Goal: Information Seeking & Learning: Learn about a topic

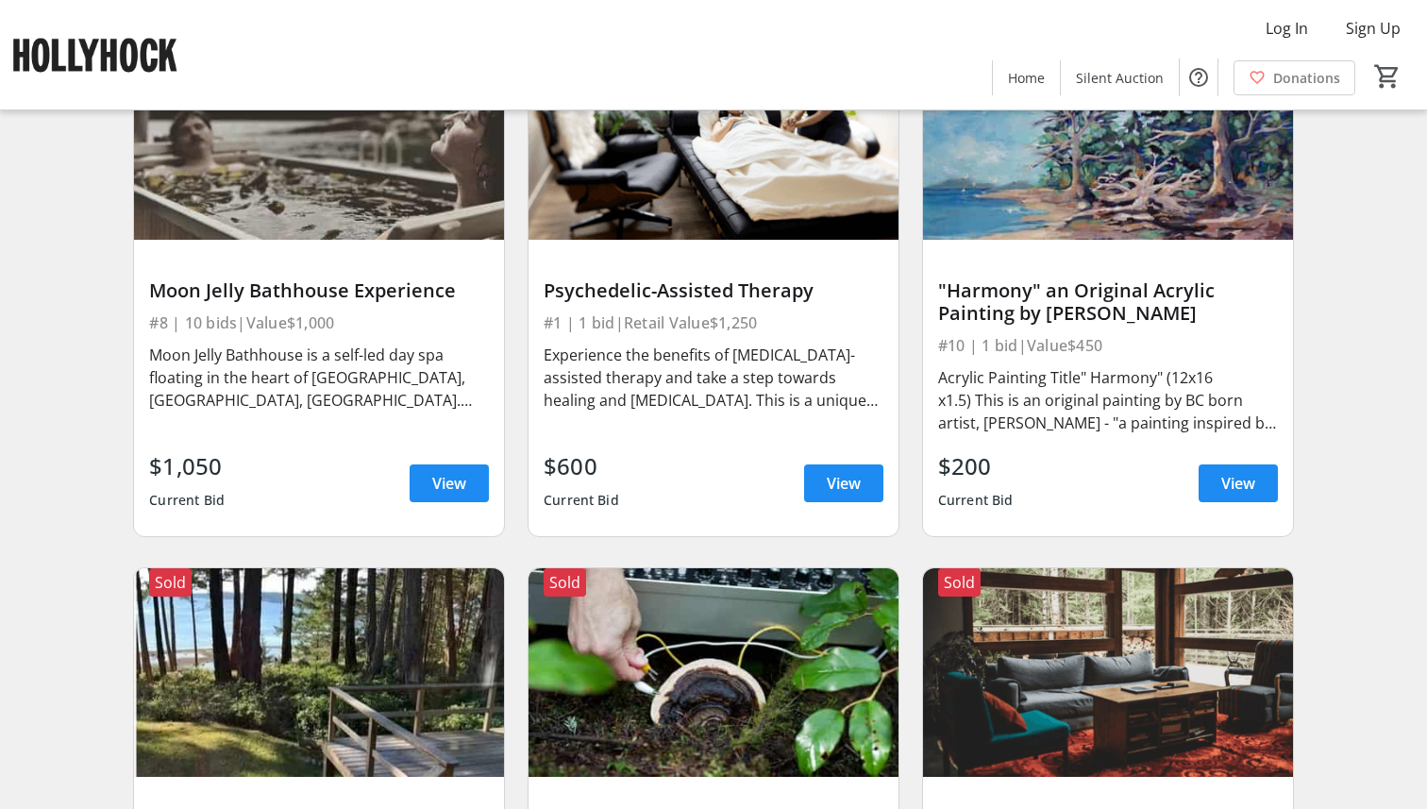
scroll to position [1274, 0]
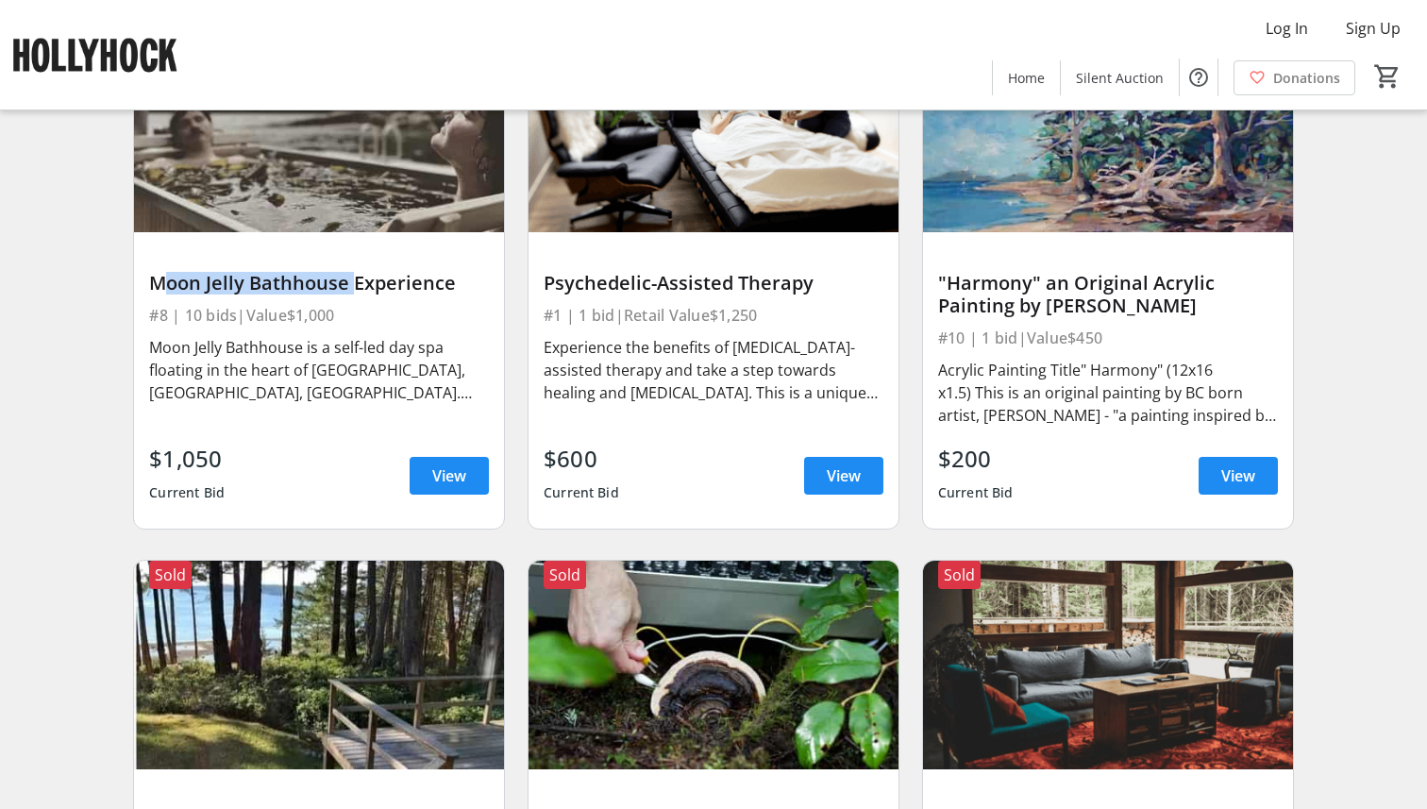
drag, startPoint x: 346, startPoint y: 285, endPoint x: 141, endPoint y: 283, distance: 205.7
click at [141, 283] on div "Moon Jelly Bathhouse Experience #8 | 10 bids | Value $1,000 Moon Jelly Bathhous…" at bounding box center [319, 380] width 370 height 296
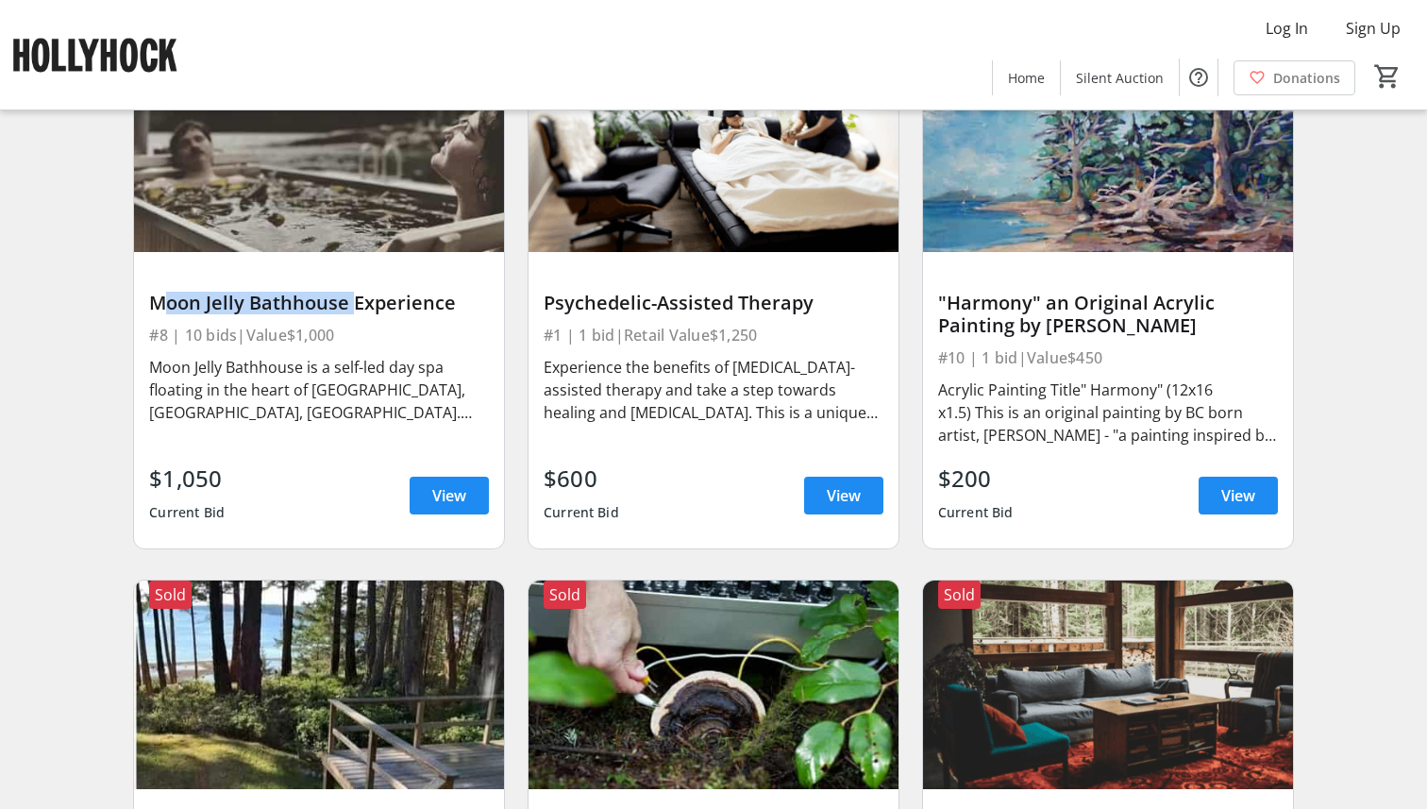
scroll to position [1256, 0]
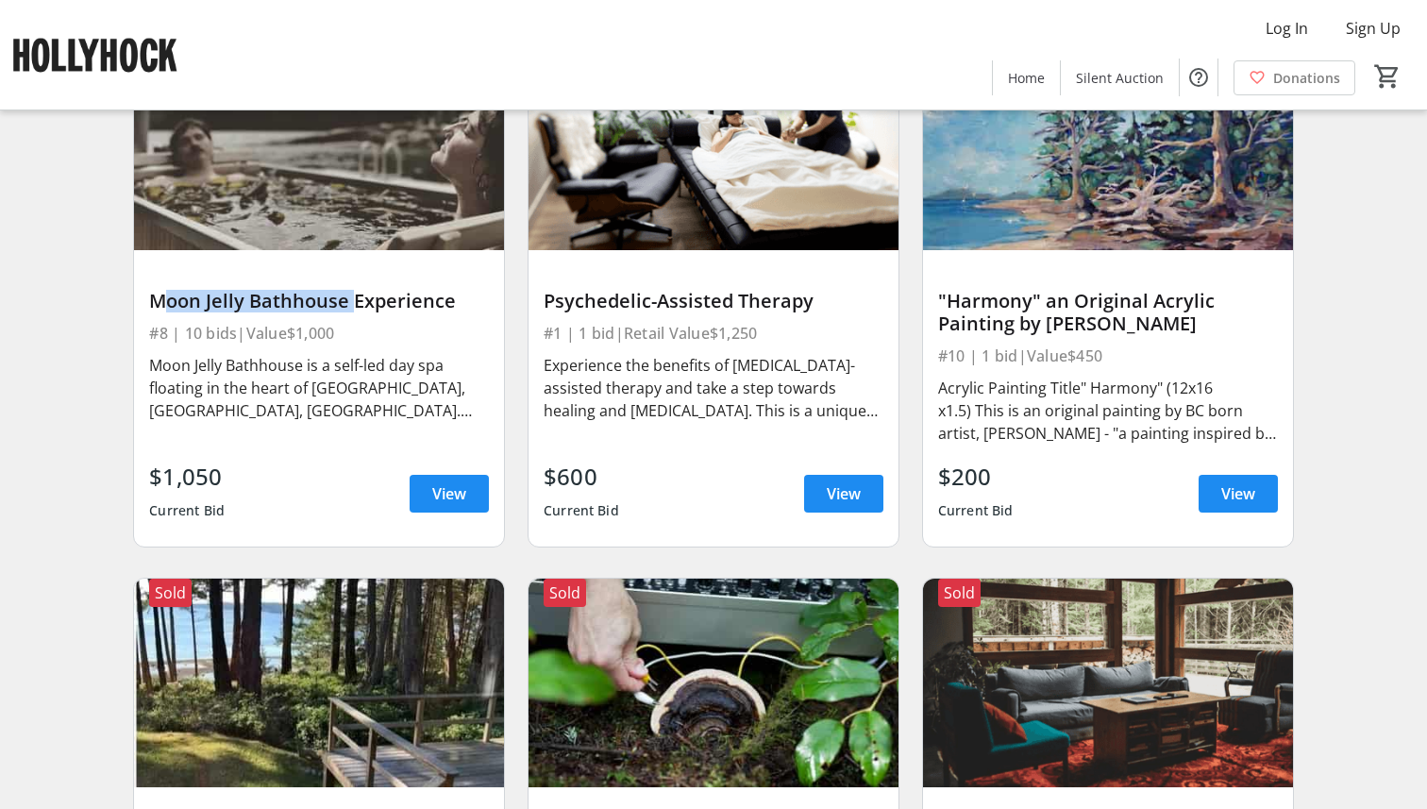
drag, startPoint x: 1188, startPoint y: 317, endPoint x: 1047, endPoint y: 319, distance: 140.6
click at [1047, 319] on div ""Harmony" an Original Acrylic Painting by Dawne Brandel" at bounding box center [1108, 312] width 340 height 45
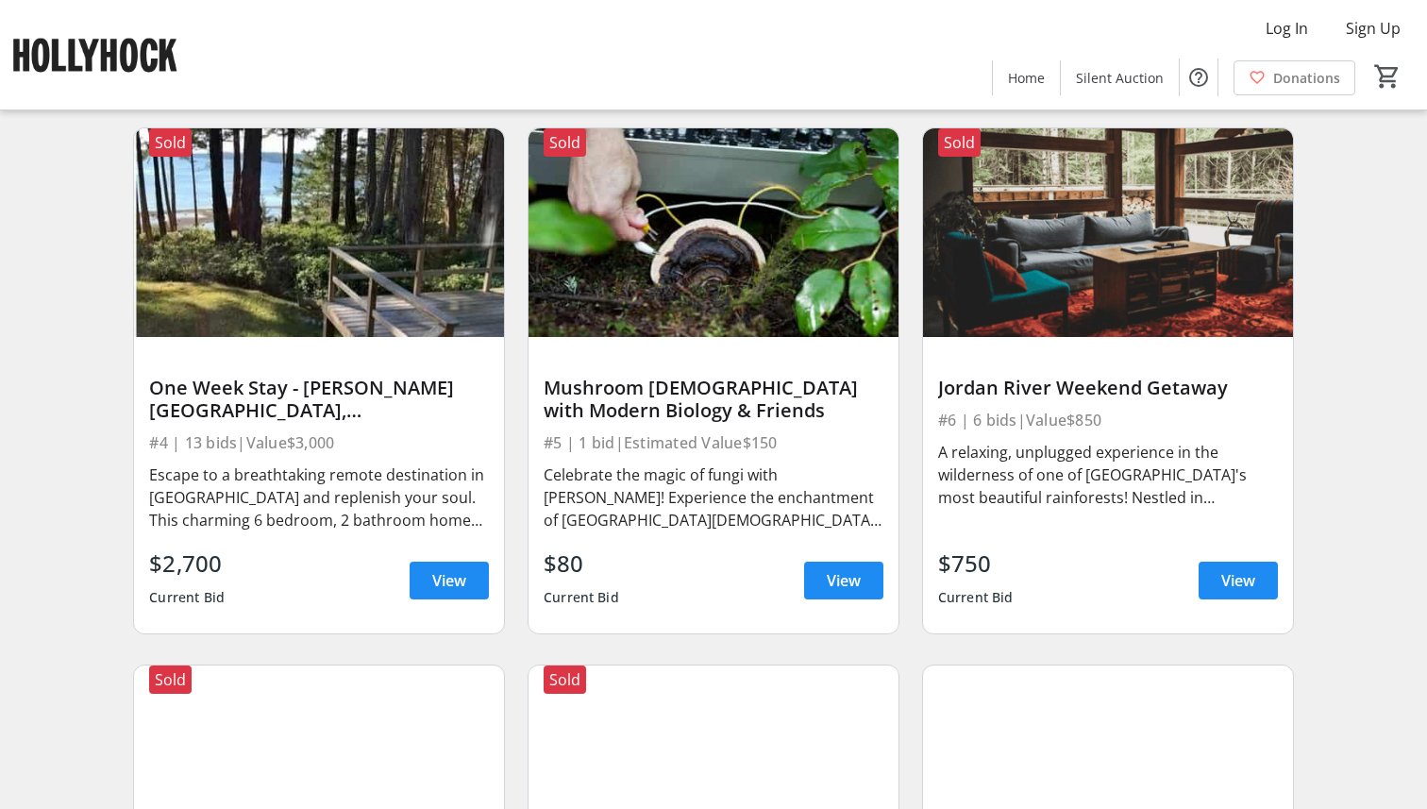
scroll to position [1756, 0]
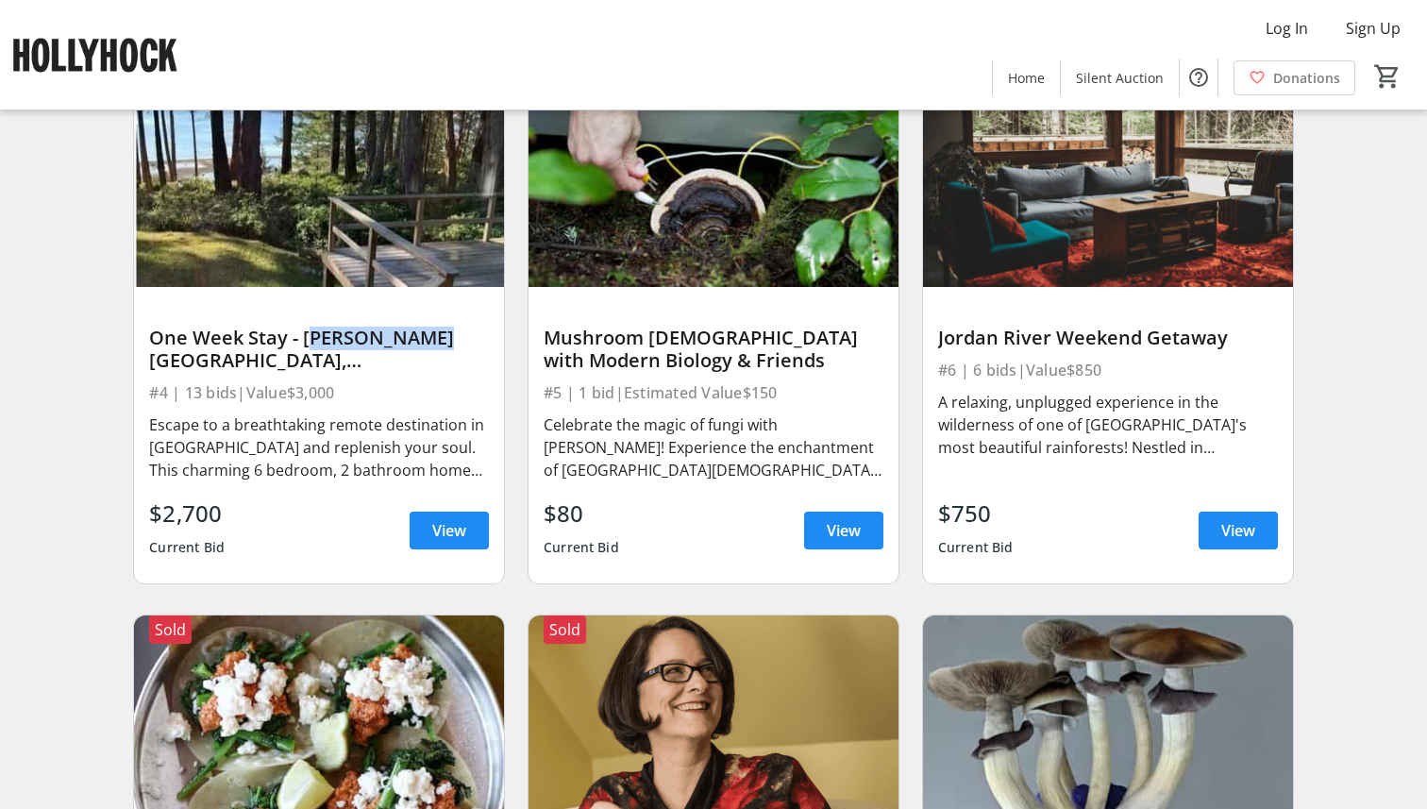
drag, startPoint x: 301, startPoint y: 334, endPoint x: 418, endPoint y: 332, distance: 117.0
click at [418, 332] on div "One Week Stay - Cortes House, Cortes Island" at bounding box center [319, 348] width 340 height 45
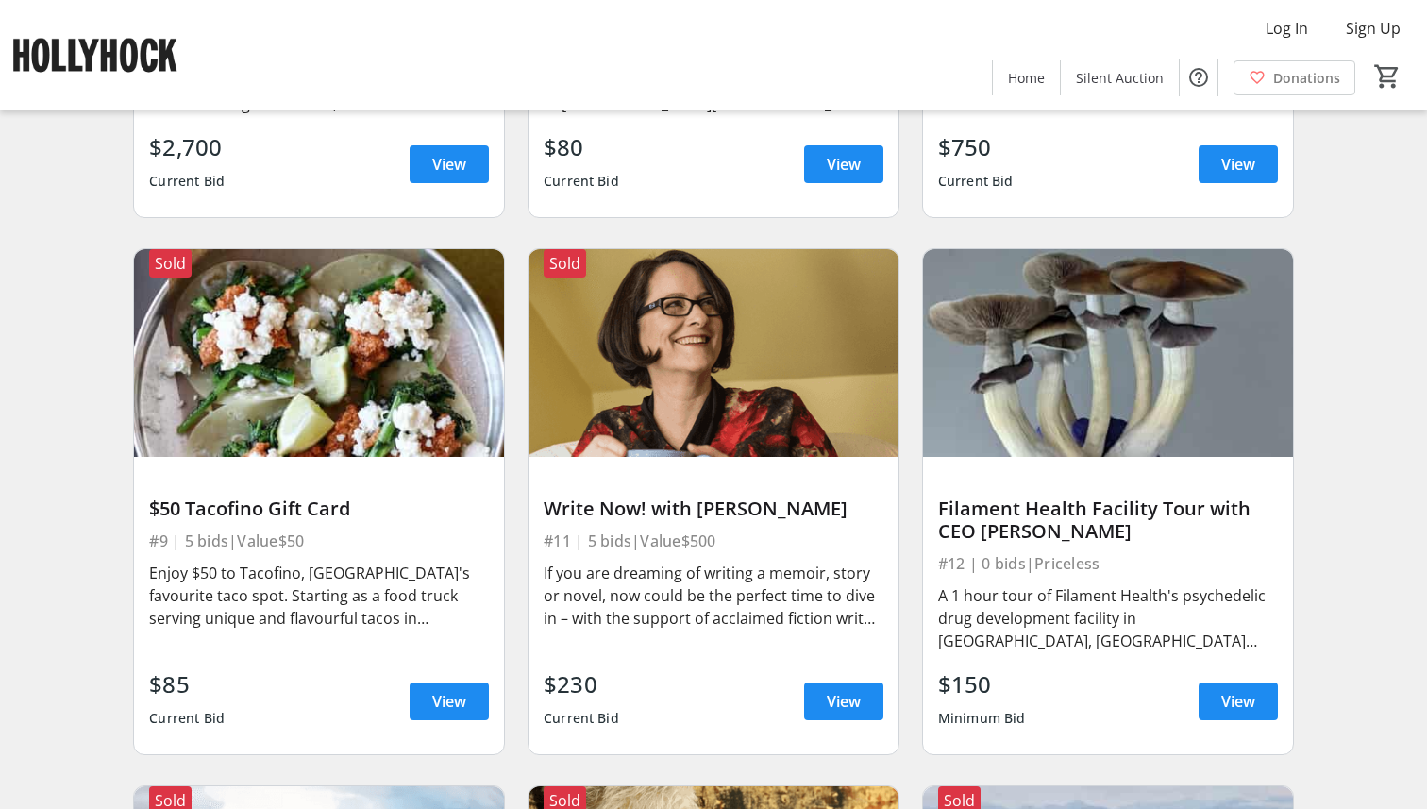
scroll to position [2124, 0]
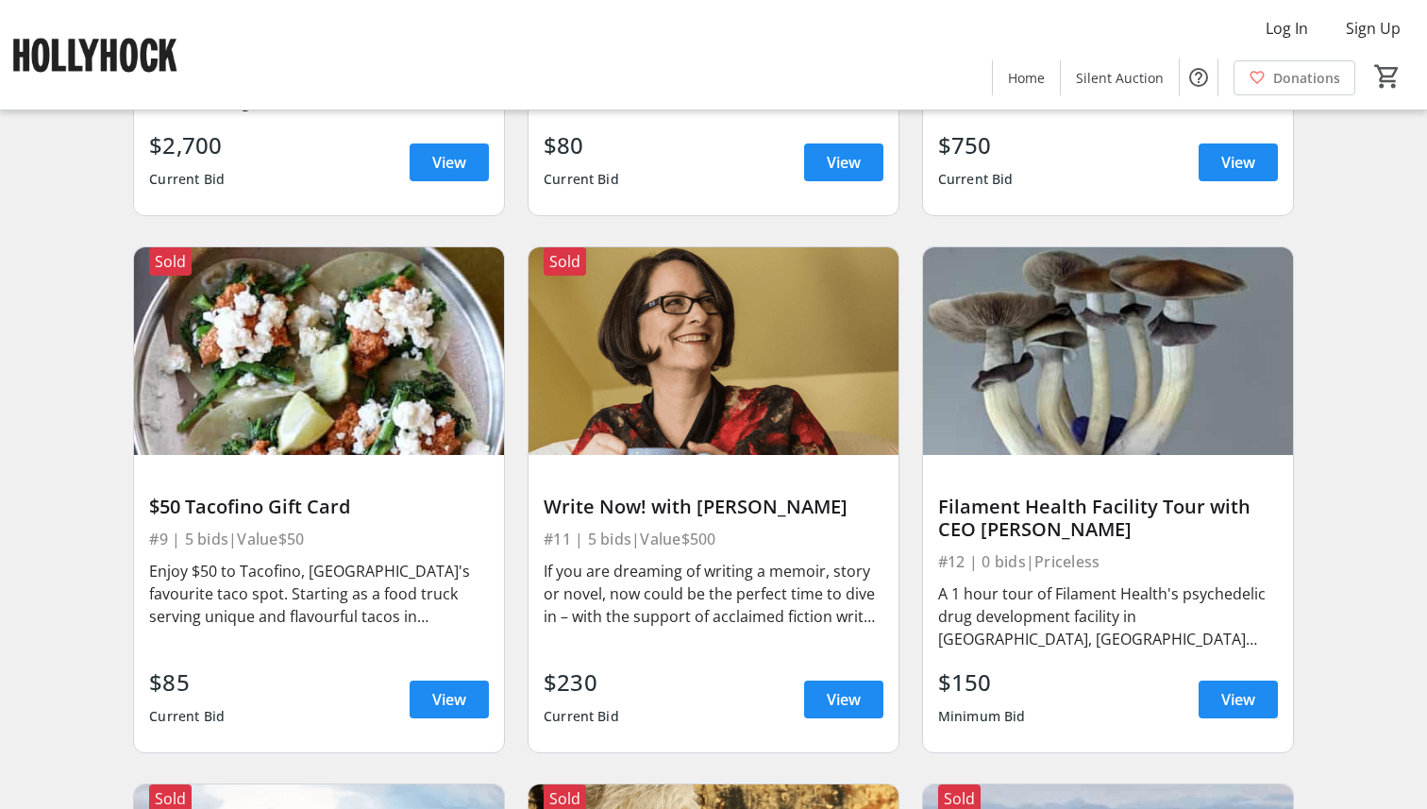
drag, startPoint x: 844, startPoint y: 505, endPoint x: 695, endPoint y: 504, distance: 148.1
click at [695, 504] on div "Write Now! with Shaena Lambert" at bounding box center [713, 506] width 340 height 23
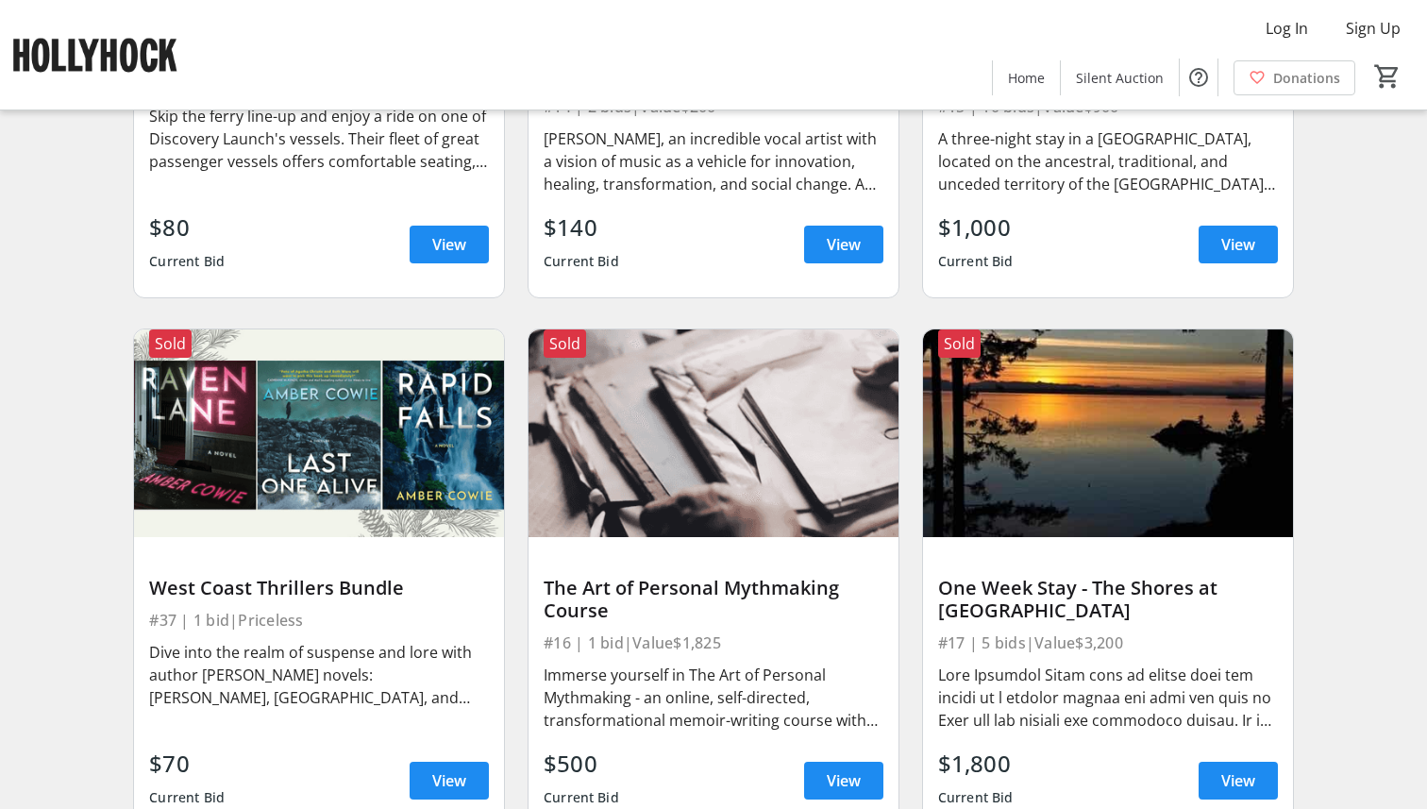
scroll to position [3236, 0]
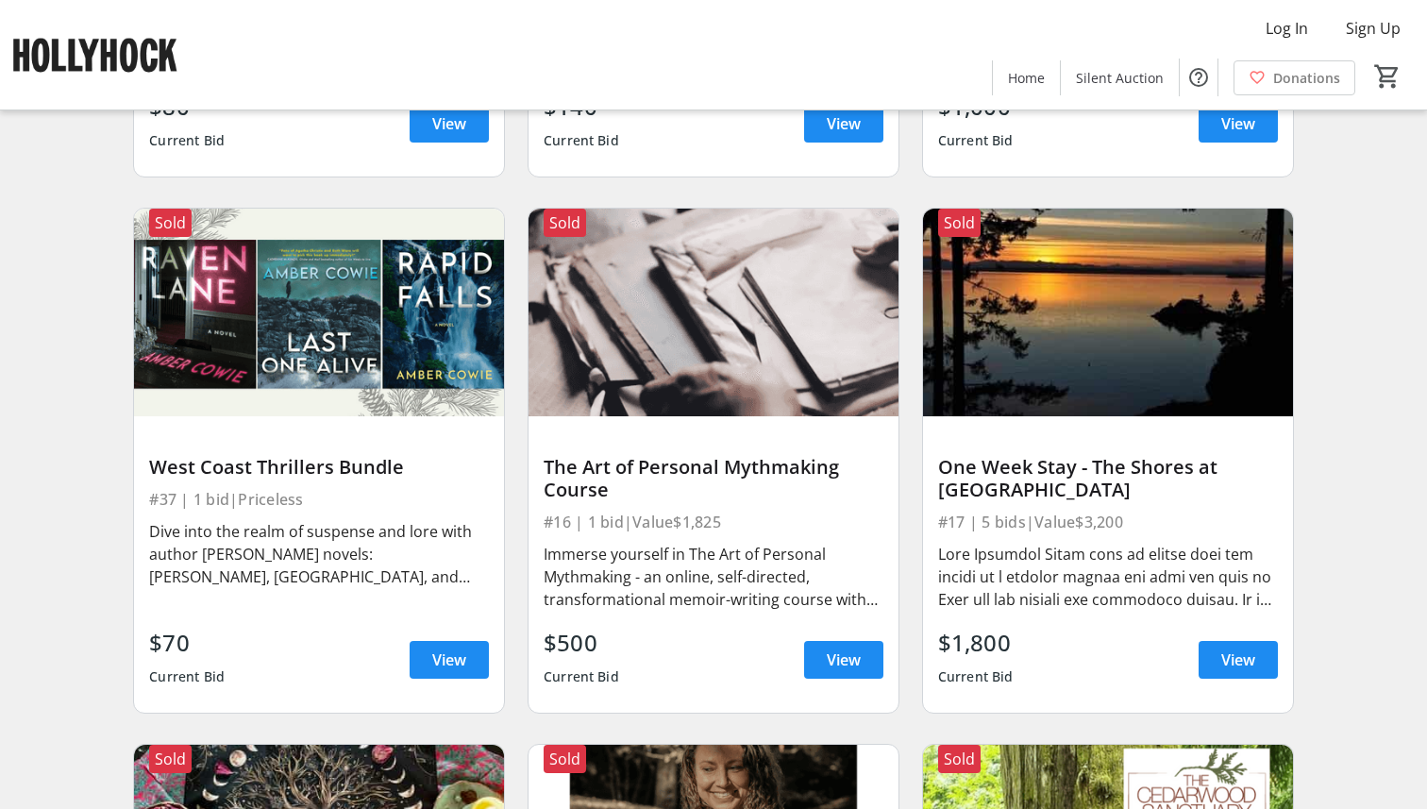
click at [646, 464] on div "The Art of Personal Mythmaking Course" at bounding box center [713, 478] width 340 height 45
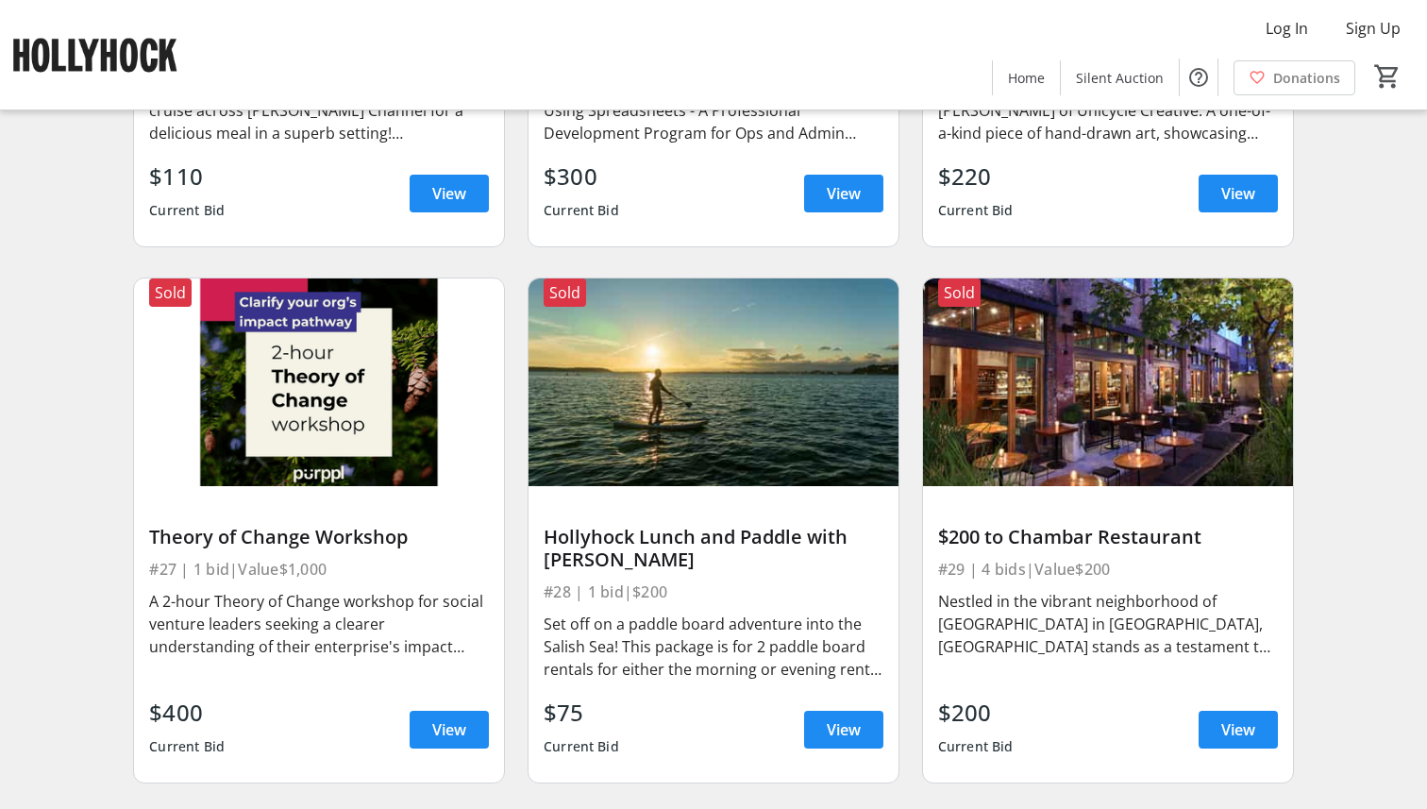
scroll to position [5324, 0]
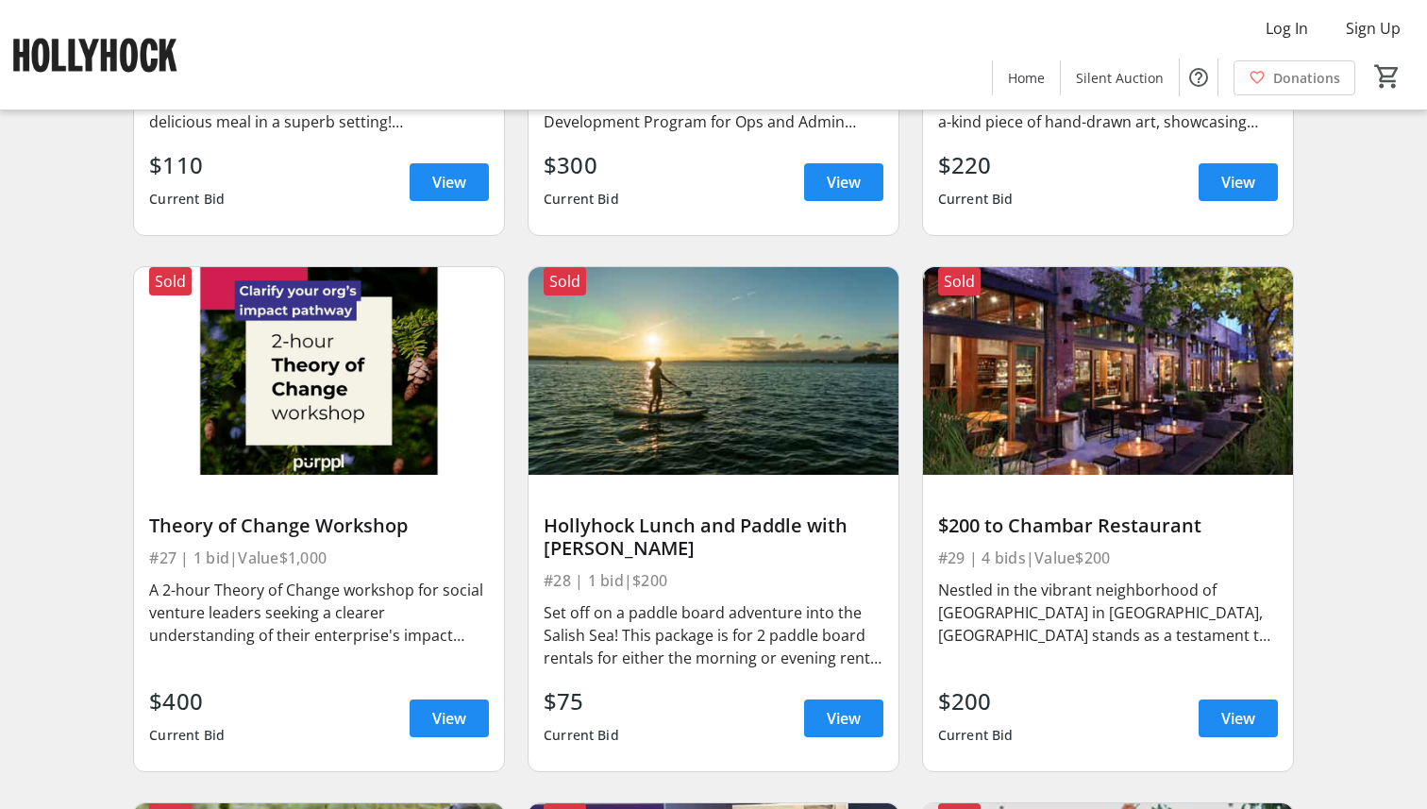
drag, startPoint x: 1014, startPoint y: 523, endPoint x: 1204, endPoint y: 532, distance: 189.9
click at [1204, 532] on div "$200 to Chambar Restaurant" at bounding box center [1108, 525] width 340 height 23
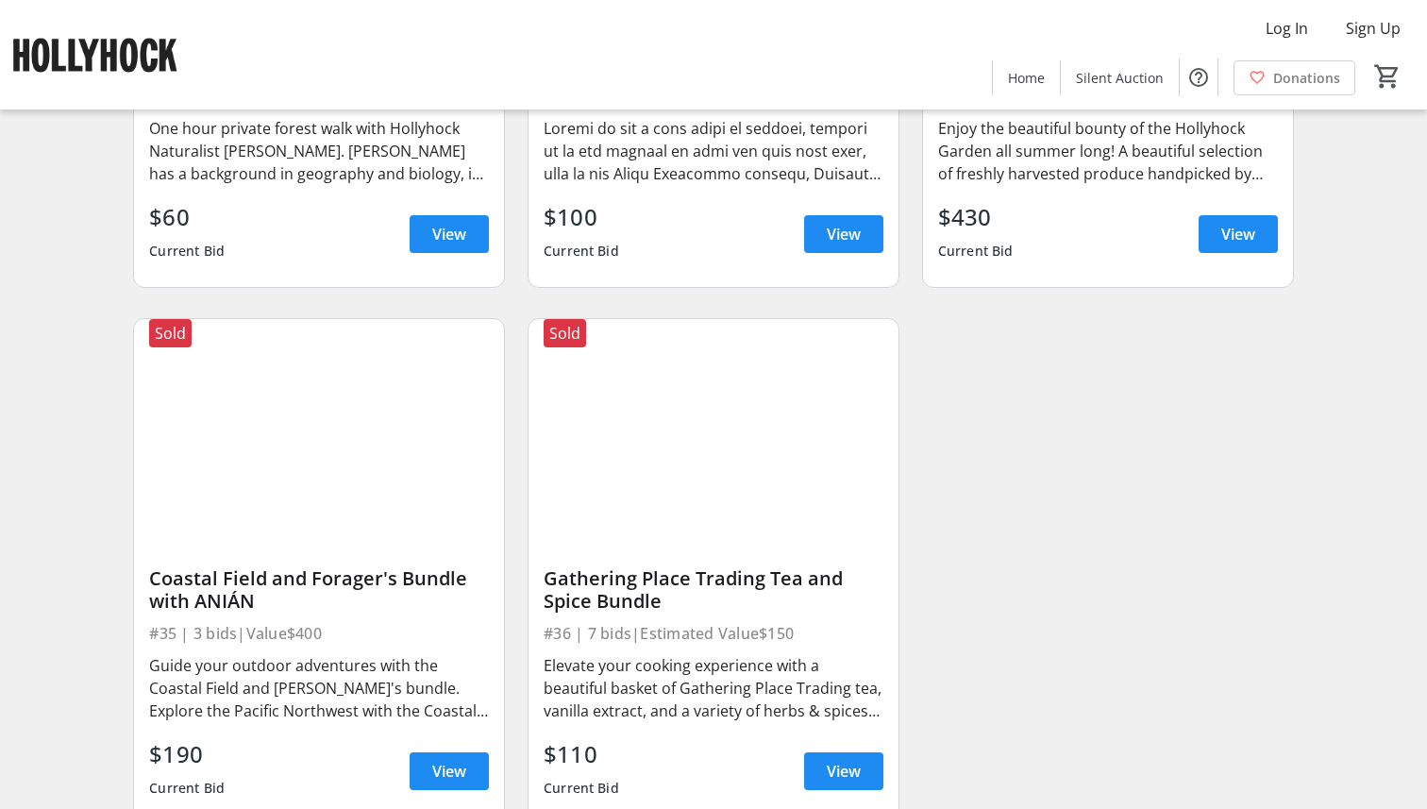
scroll to position [6418, 0]
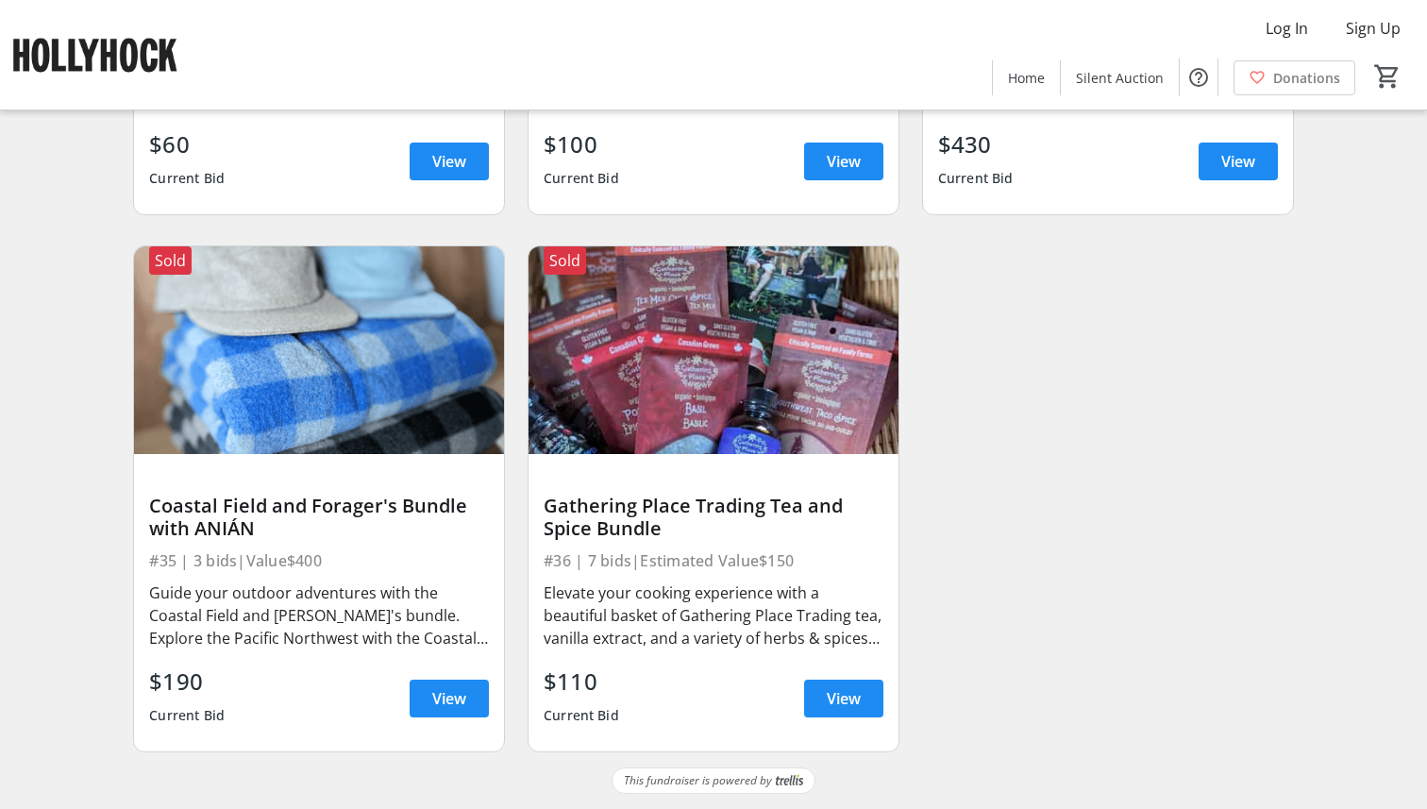
drag, startPoint x: 258, startPoint y: 525, endPoint x: 198, endPoint y: 525, distance: 59.4
click at [198, 525] on div "Coastal Field and Forager's Bundle with ANIÁN" at bounding box center [319, 516] width 340 height 45
click at [813, 699] on span at bounding box center [843, 698] width 79 height 45
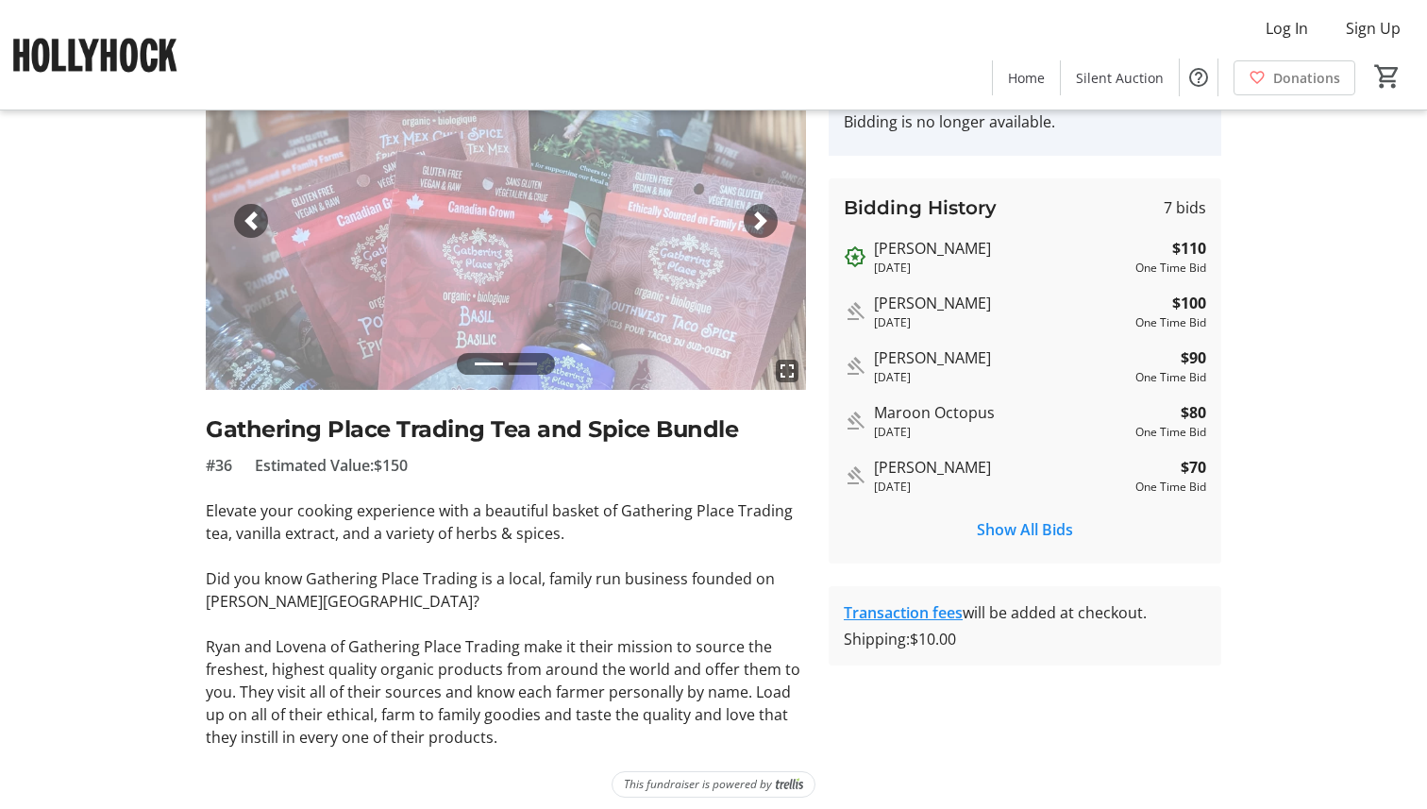
scroll to position [138, 0]
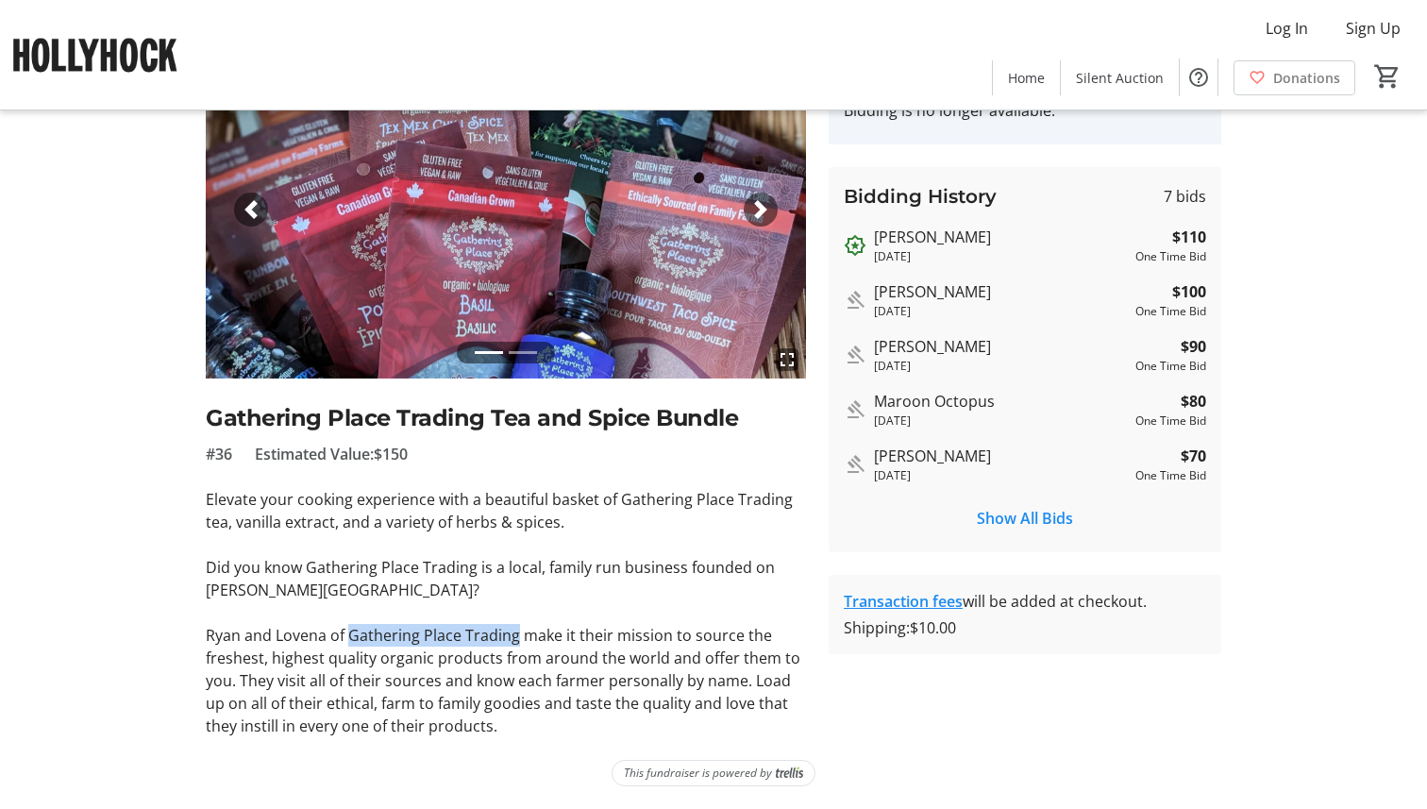
drag, startPoint x: 347, startPoint y: 635, endPoint x: 513, endPoint y: 630, distance: 166.1
click at [515, 632] on span "﻿Ryan and Lovena of Gathering Place Trading make it their mission to source the…" at bounding box center [503, 680] width 594 height 111
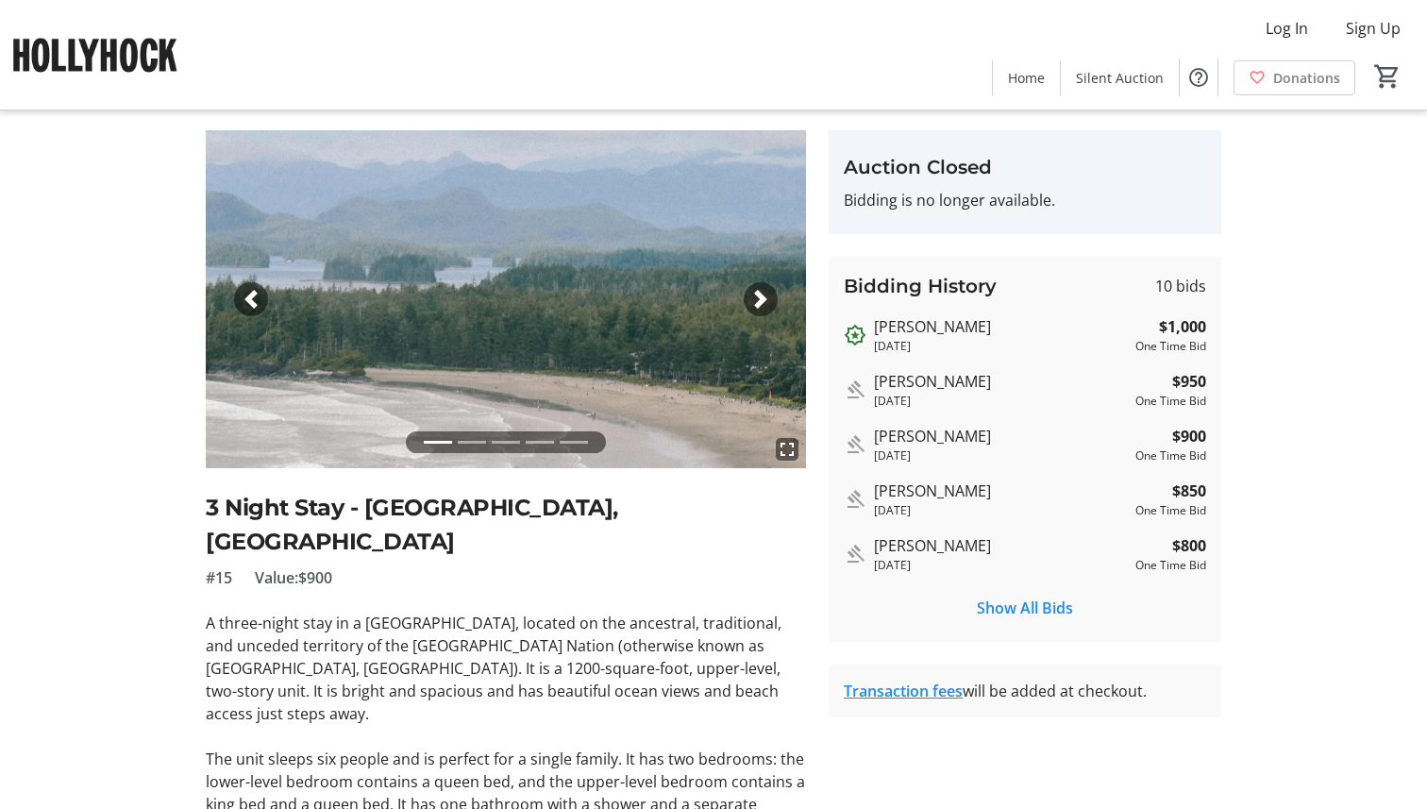
scroll to position [33, 0]
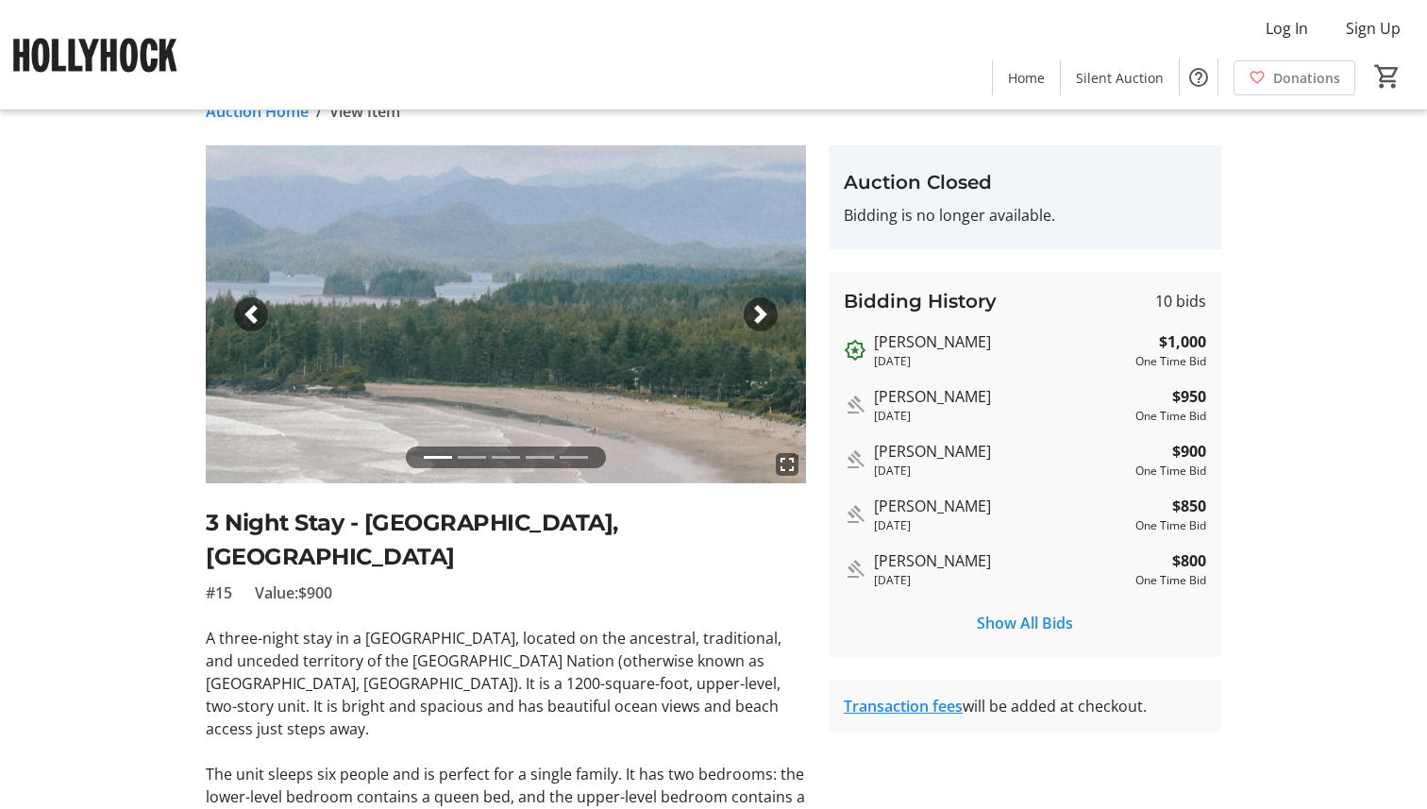
click at [755, 308] on span "button" at bounding box center [760, 314] width 19 height 19
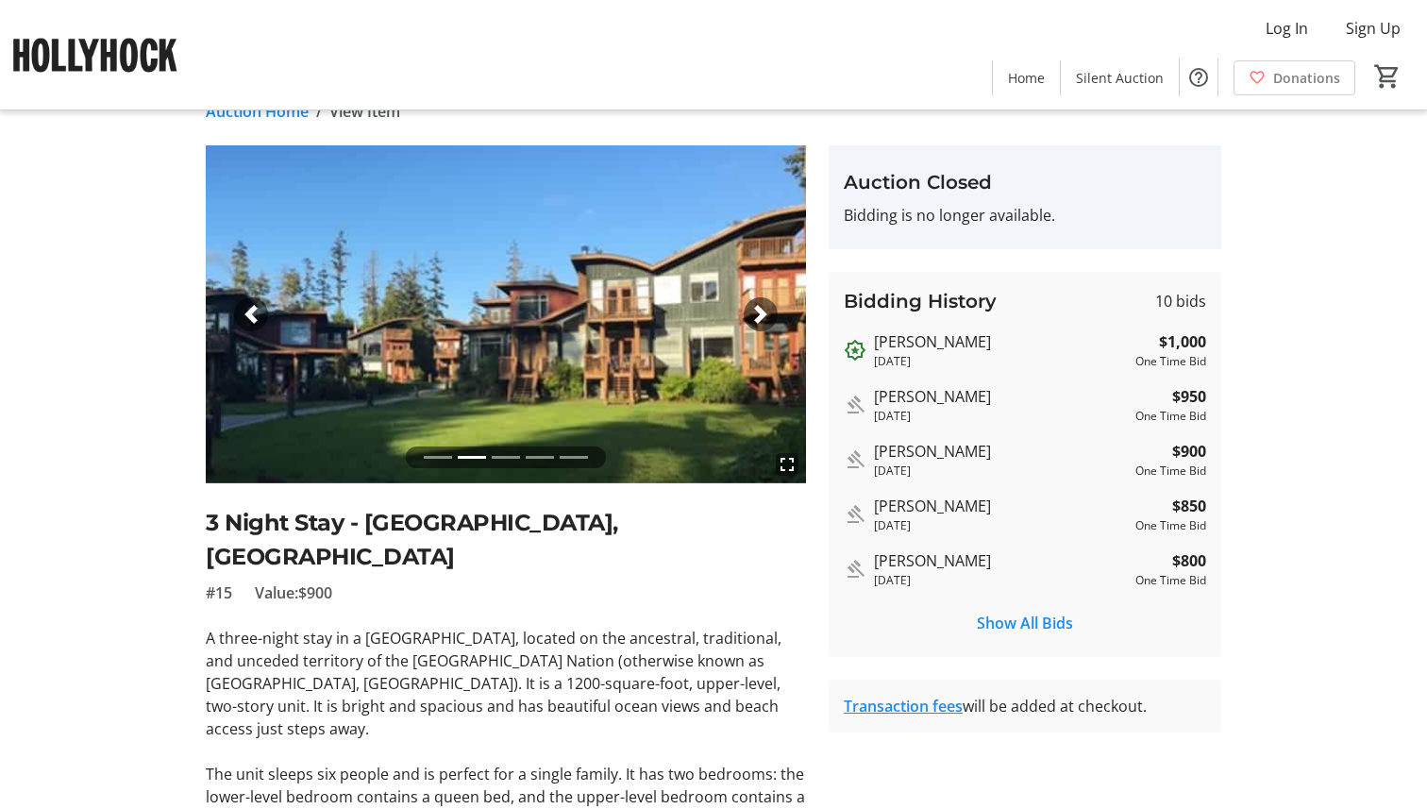
click at [755, 308] on span "button" at bounding box center [760, 314] width 19 height 19
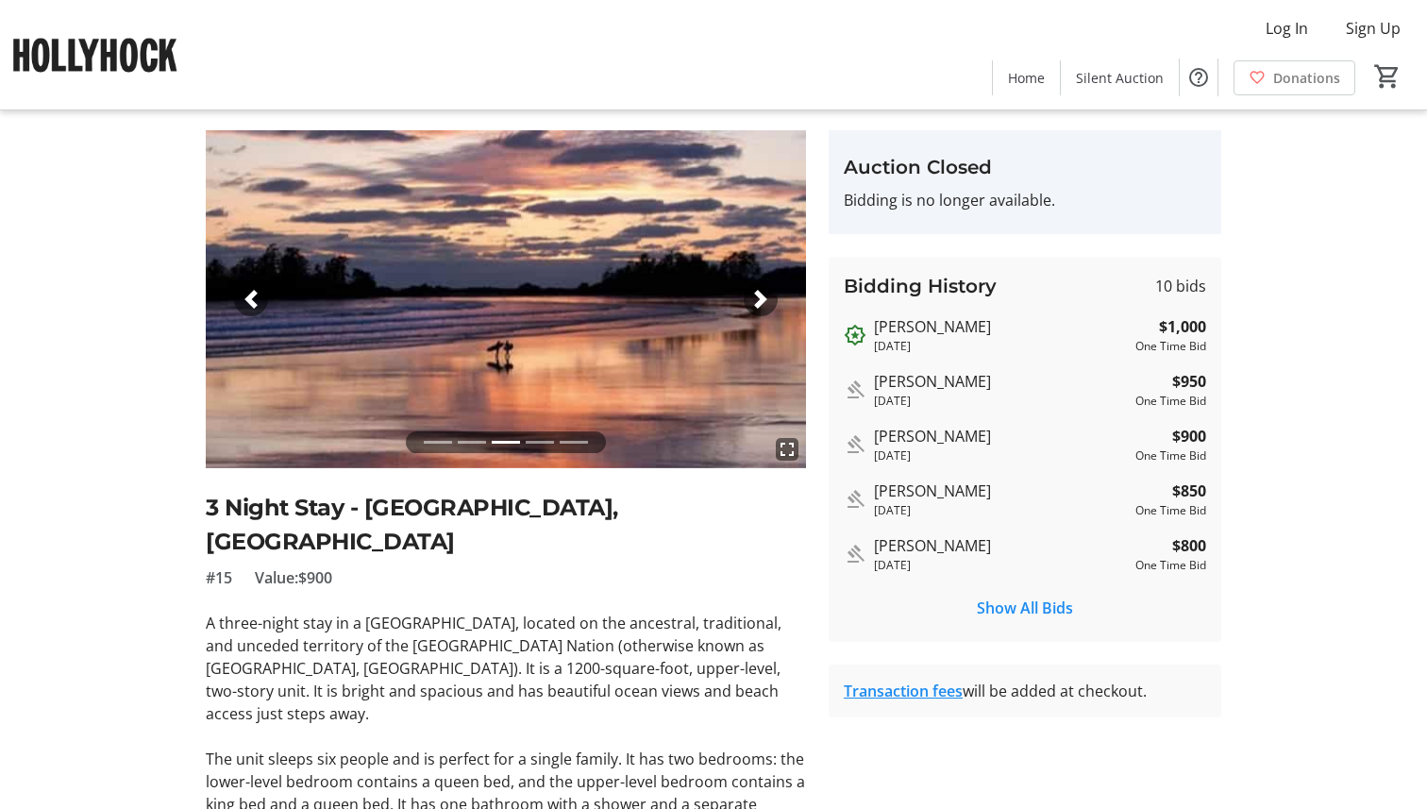
scroll to position [55, 0]
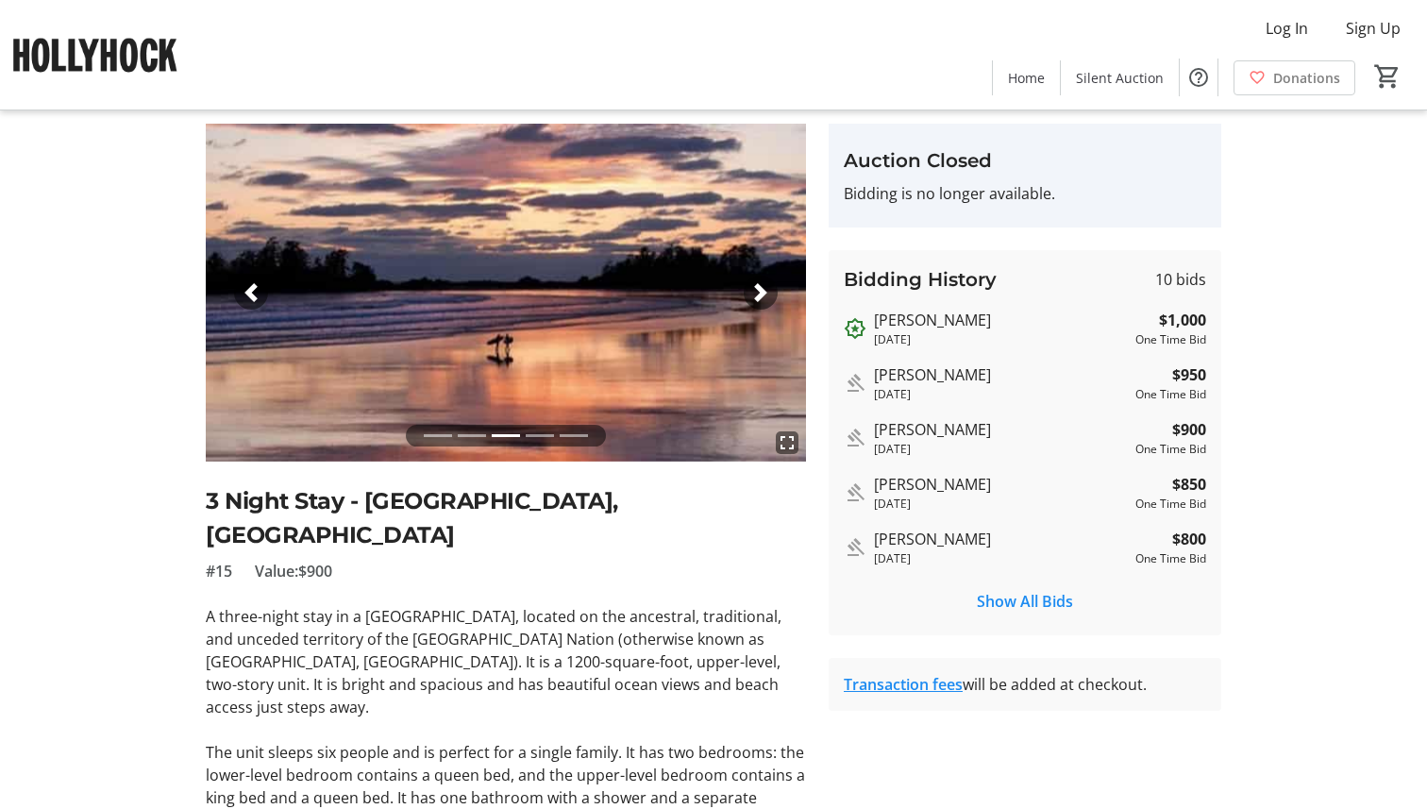
click at [764, 293] on span "button" at bounding box center [760, 292] width 19 height 19
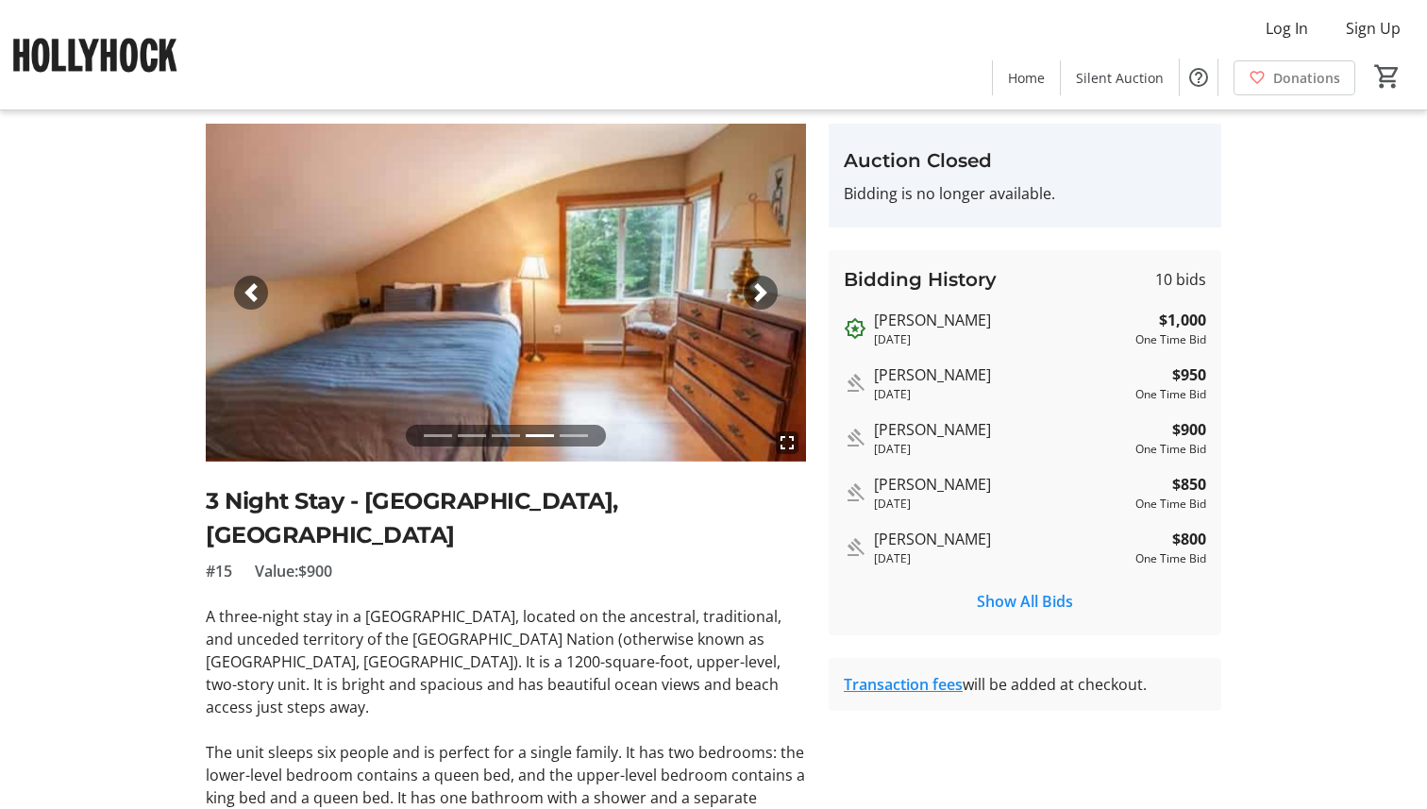
click at [764, 293] on span "button" at bounding box center [760, 292] width 19 height 19
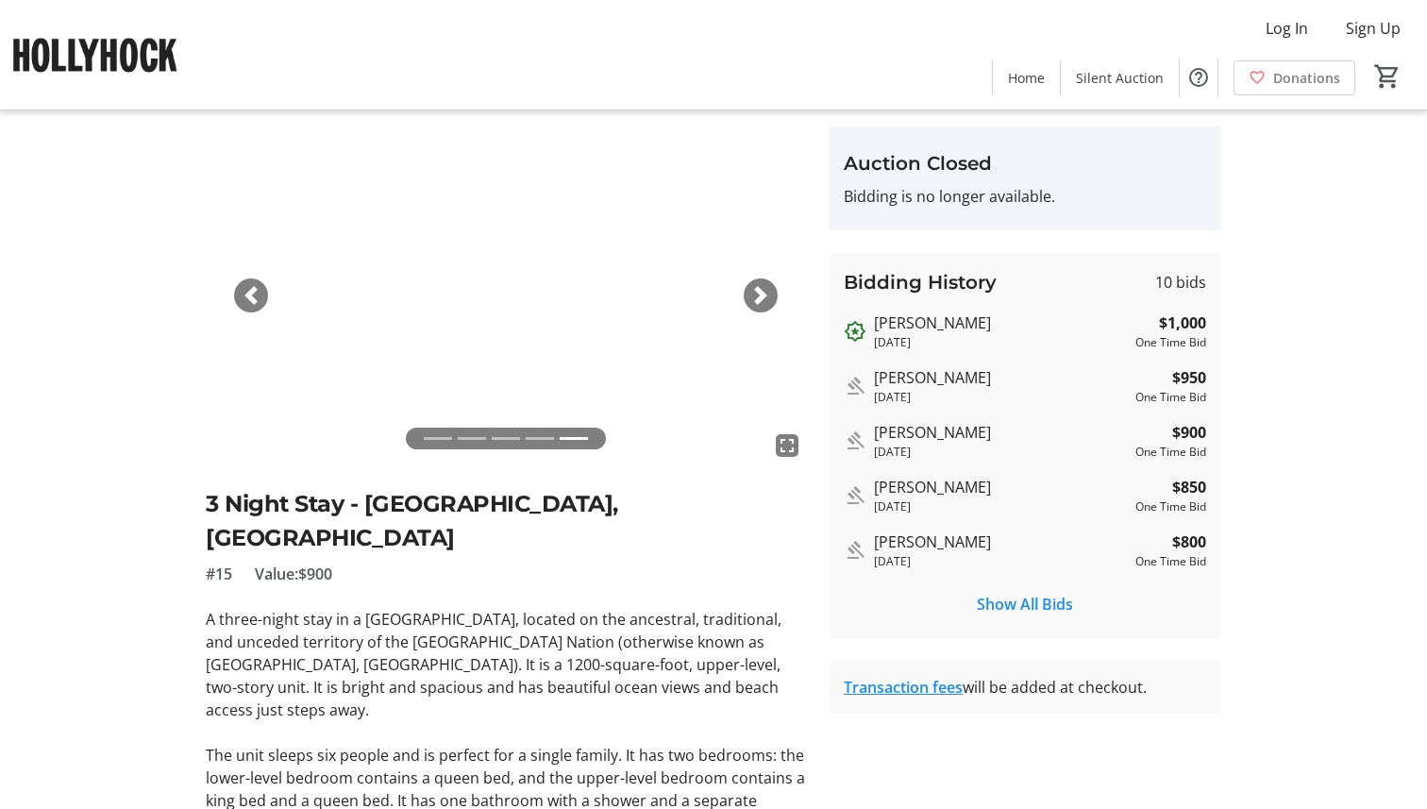
scroll to position [0, 0]
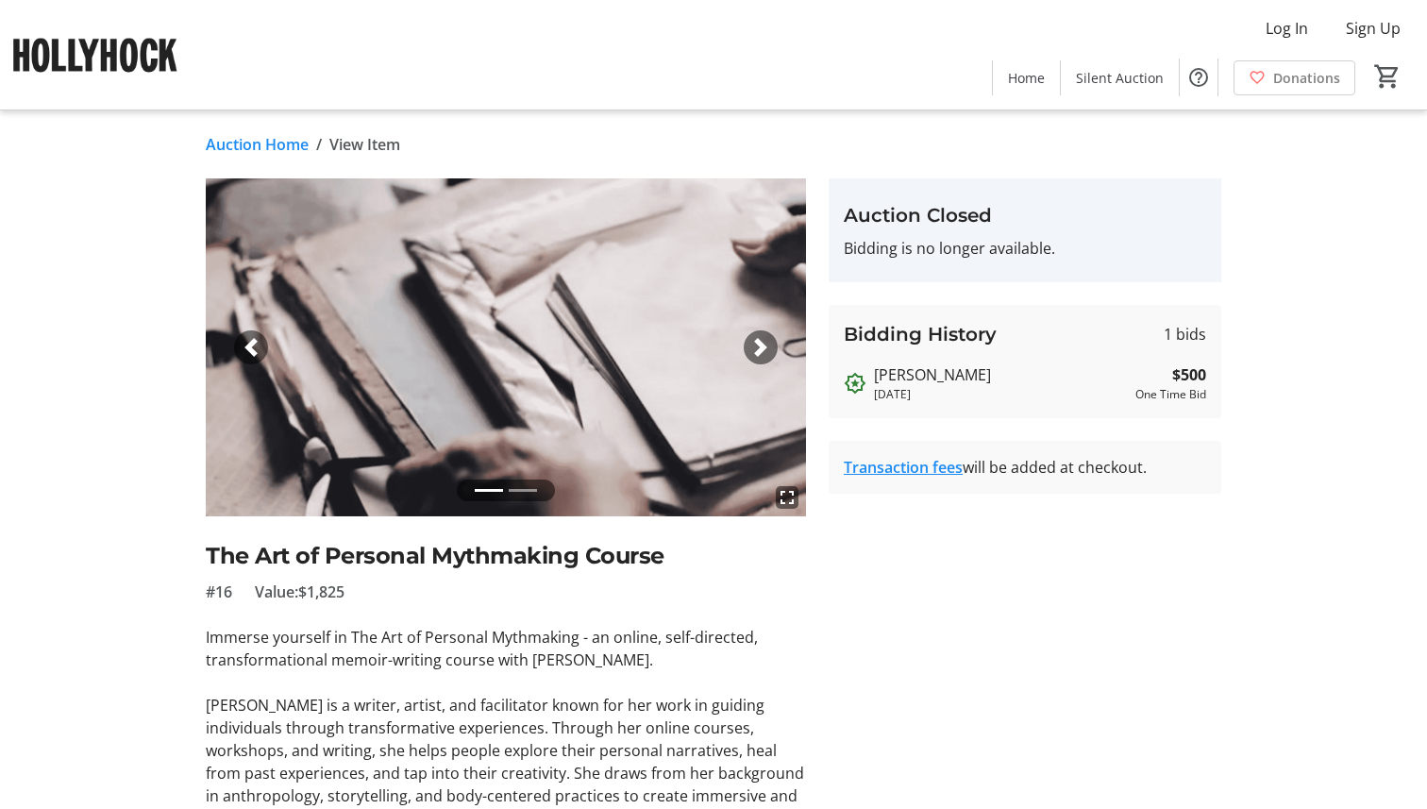
scroll to position [251, 0]
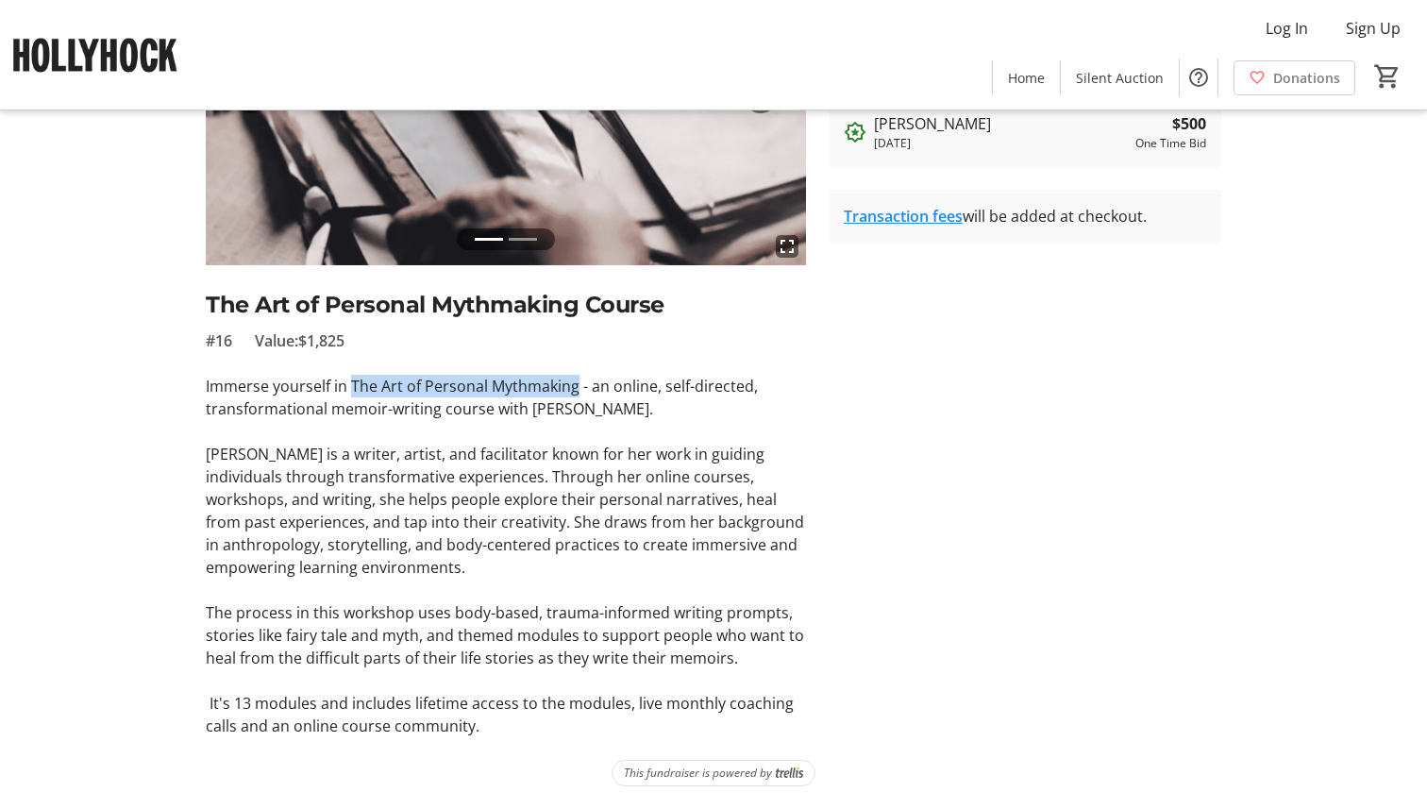
drag, startPoint x: 573, startPoint y: 387, endPoint x: 350, endPoint y: 385, distance: 222.7
click at [350, 385] on span "Immerse yourself in The Art of Personal Mythmaking - an online, self-directed, …" at bounding box center [482, 397] width 552 height 43
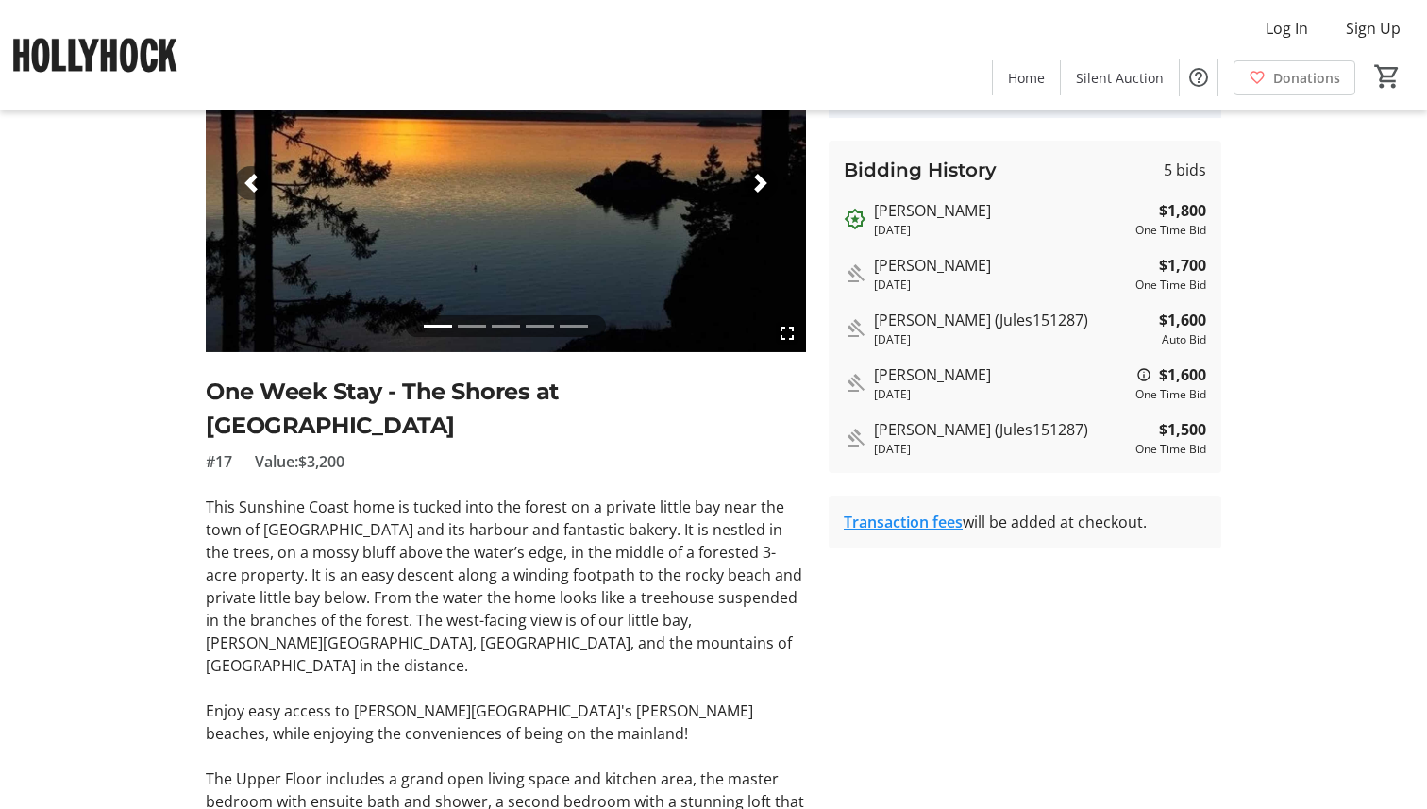
scroll to position [130, 0]
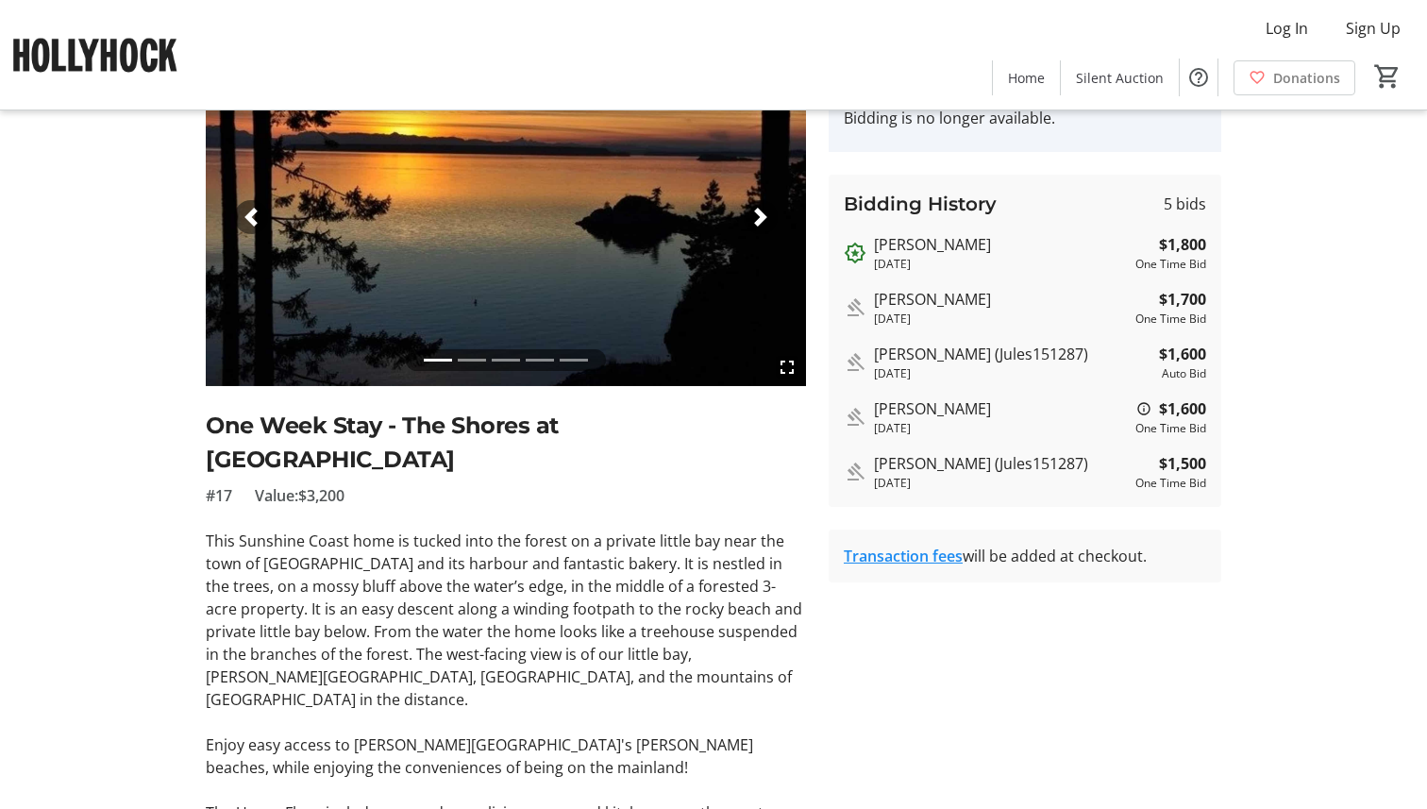
drag, startPoint x: 408, startPoint y: 425, endPoint x: 519, endPoint y: 426, distance: 111.3
click at [519, 426] on h2 "One Week Stay - The Shores at Lund" at bounding box center [506, 443] width 600 height 68
drag, startPoint x: 408, startPoint y: 422, endPoint x: 530, endPoint y: 422, distance: 122.7
click at [530, 422] on h2 "One Week Stay - The Shores at Lund" at bounding box center [506, 443] width 600 height 68
